Goal: Task Accomplishment & Management: Complete application form

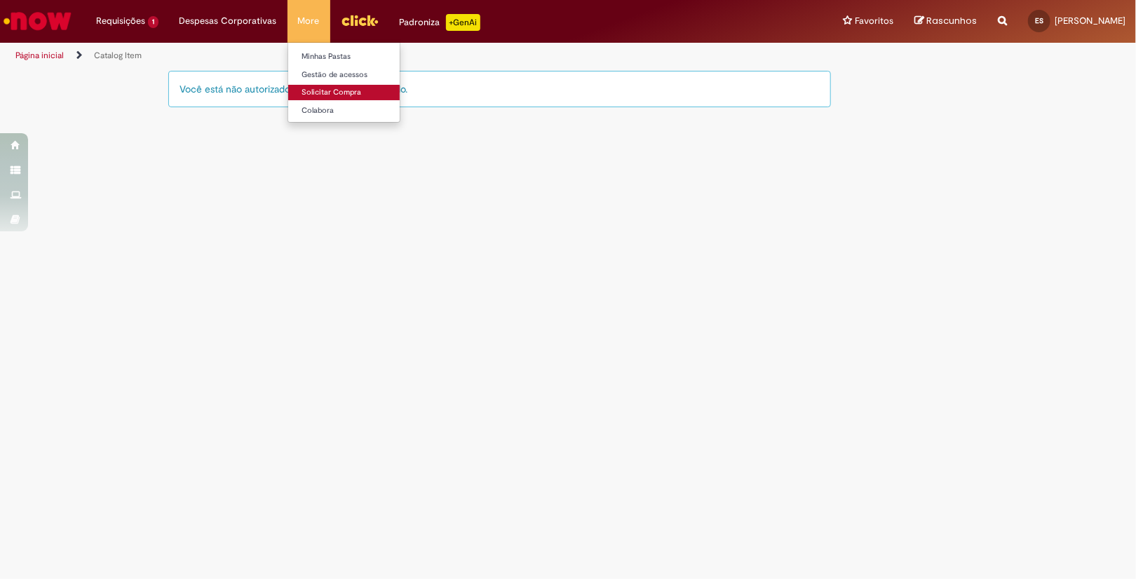
click at [353, 94] on link "Solicitar Compra" at bounding box center [365, 92] width 154 height 15
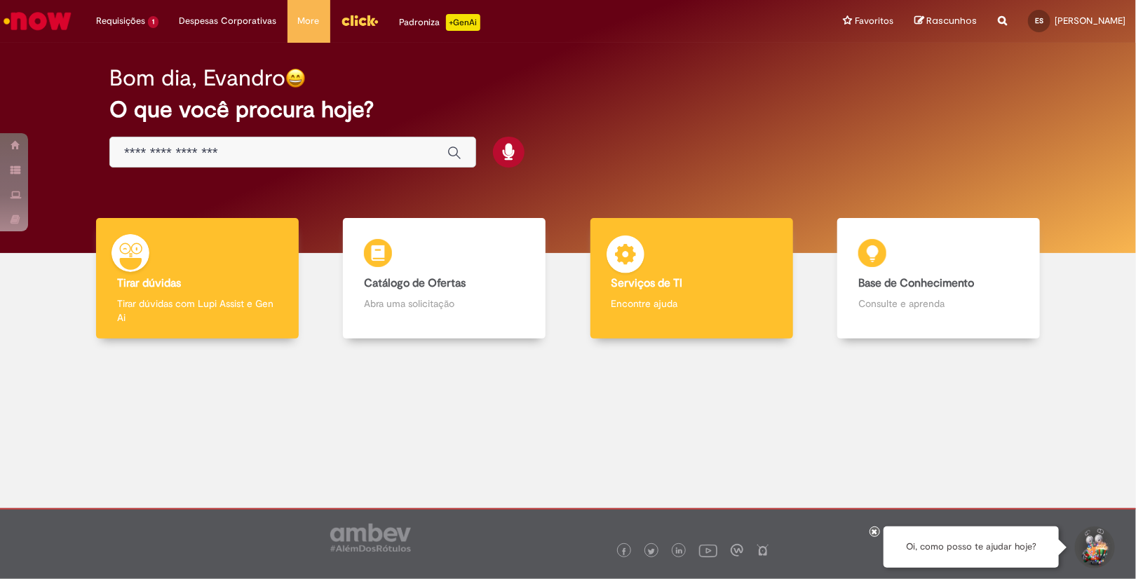
click at [690, 280] on h4 "Serviços de TI" at bounding box center [691, 284] width 161 height 13
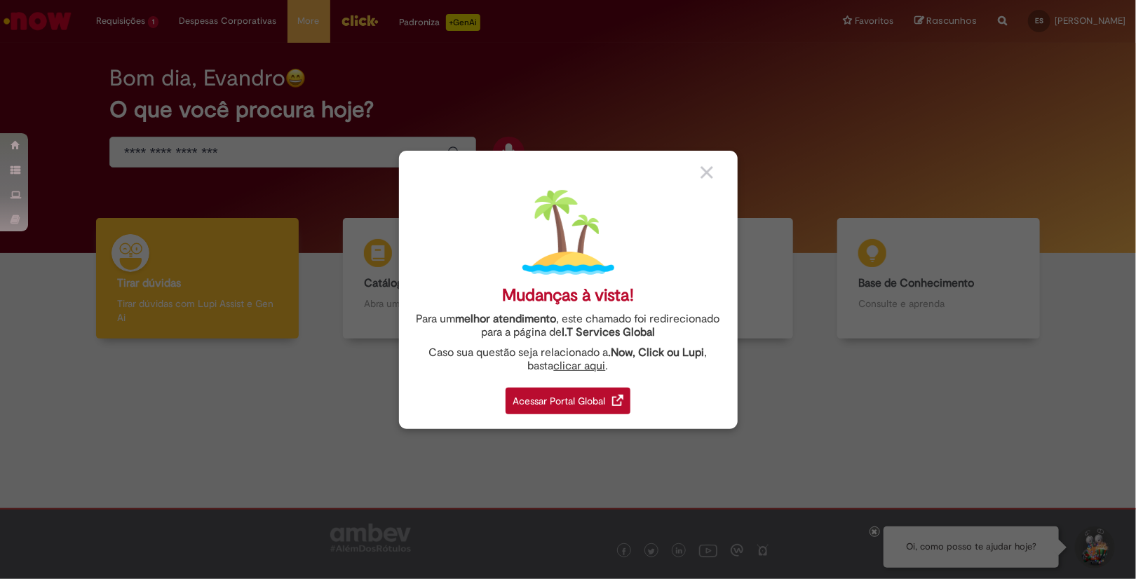
click at [705, 193] on div "Mudanças à vista! Para um melhor atendimento , este chamado foi redirecionado p…" at bounding box center [568, 290] width 339 height 278
click at [708, 177] on img at bounding box center [706, 172] width 13 height 13
